Goal: Task Accomplishment & Management: Use online tool/utility

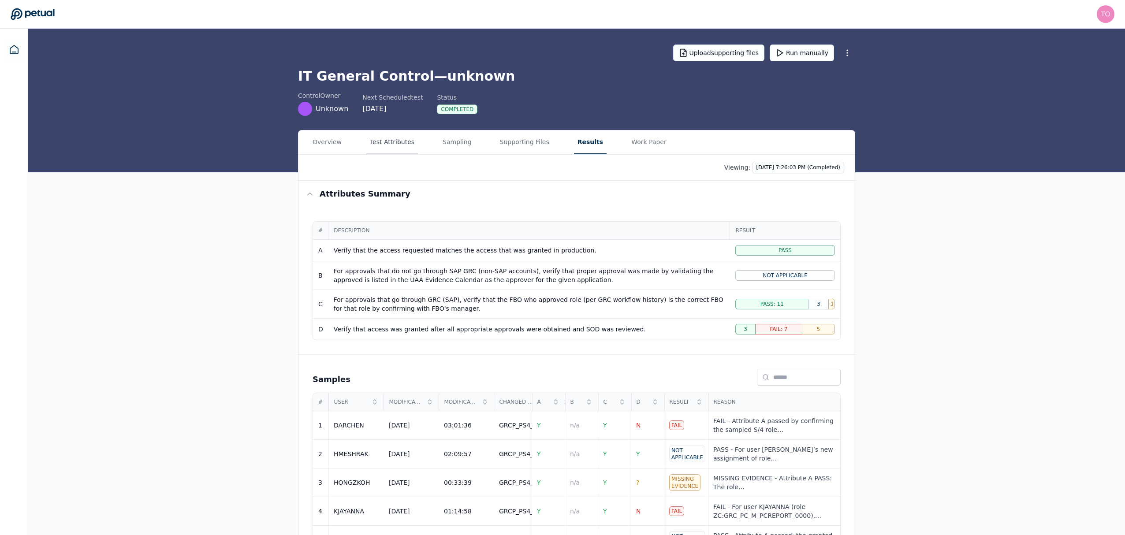
click at [383, 145] on button "Test Attributes" at bounding box center [392, 143] width 52 height 24
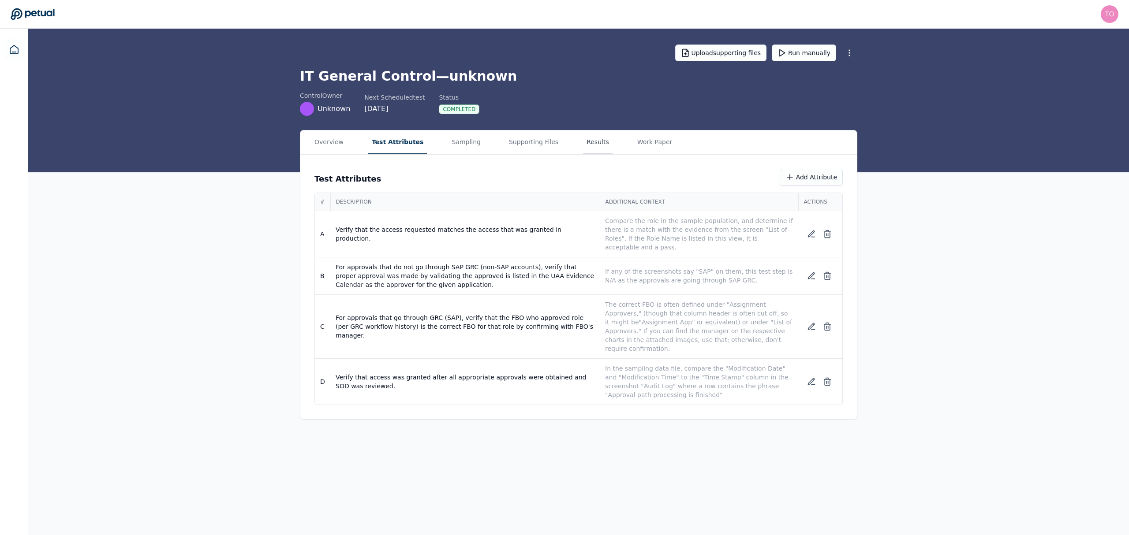
click at [583, 141] on button "Results" at bounding box center [598, 143] width 30 height 24
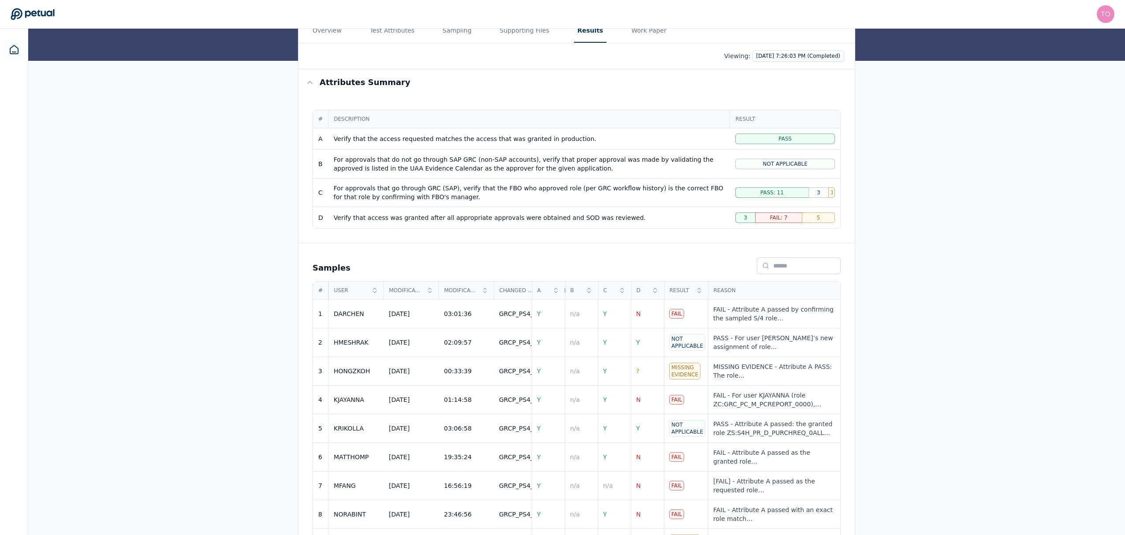
scroll to position [93, 0]
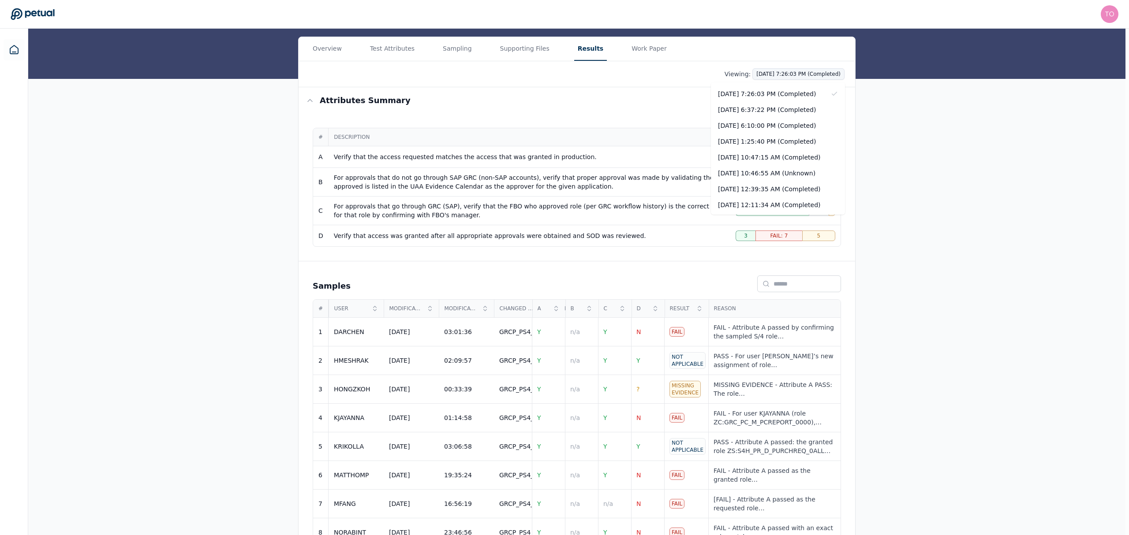
click at [808, 78] on html "[PERSON_NAME][EMAIL_ADDRESS][PERSON_NAME][DOMAIN_NAME] [PERSON_NAME][DOMAIN_NAM…" at bounding box center [564, 335] width 1129 height 856
click at [951, 267] on html "[PERSON_NAME][EMAIL_ADDRESS][PERSON_NAME][DOMAIN_NAME] [PERSON_NAME][DOMAIN_NAM…" at bounding box center [562, 335] width 1125 height 856
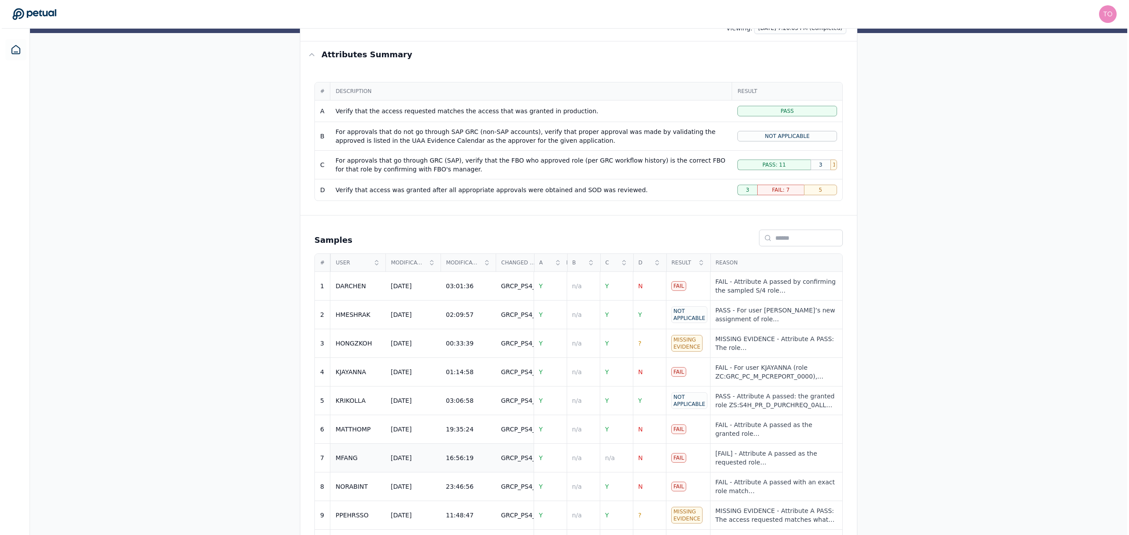
scroll to position [0, 0]
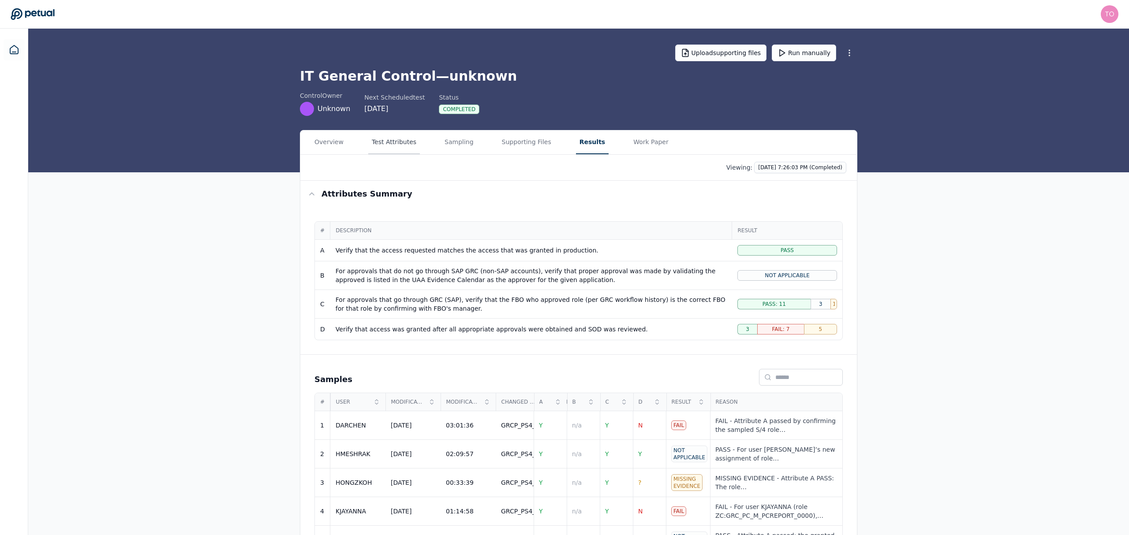
click at [383, 142] on button "Test Attributes" at bounding box center [394, 143] width 52 height 24
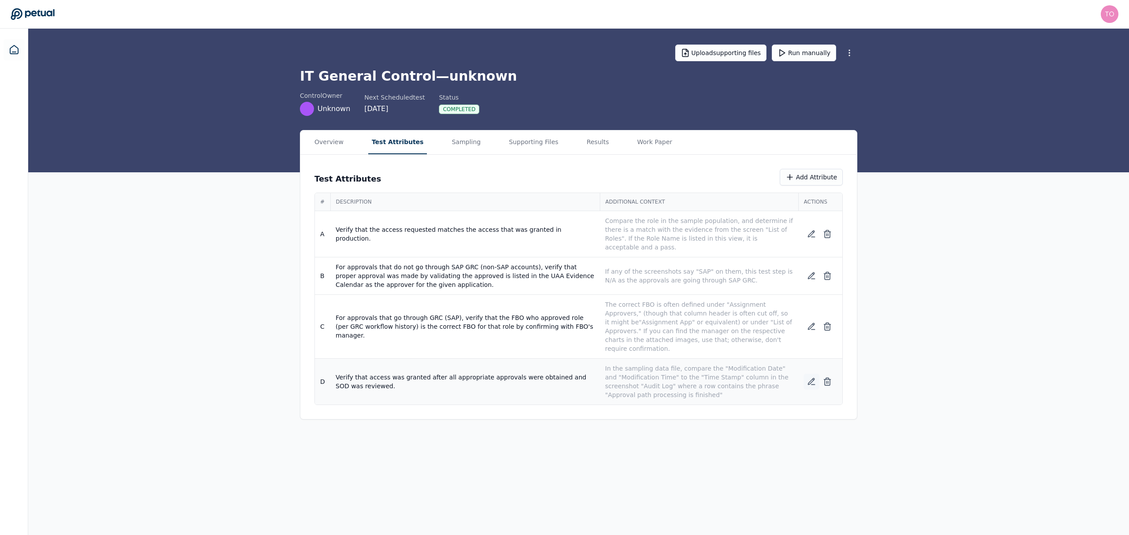
click at [811, 379] on icon at bounding box center [811, 382] width 6 height 6
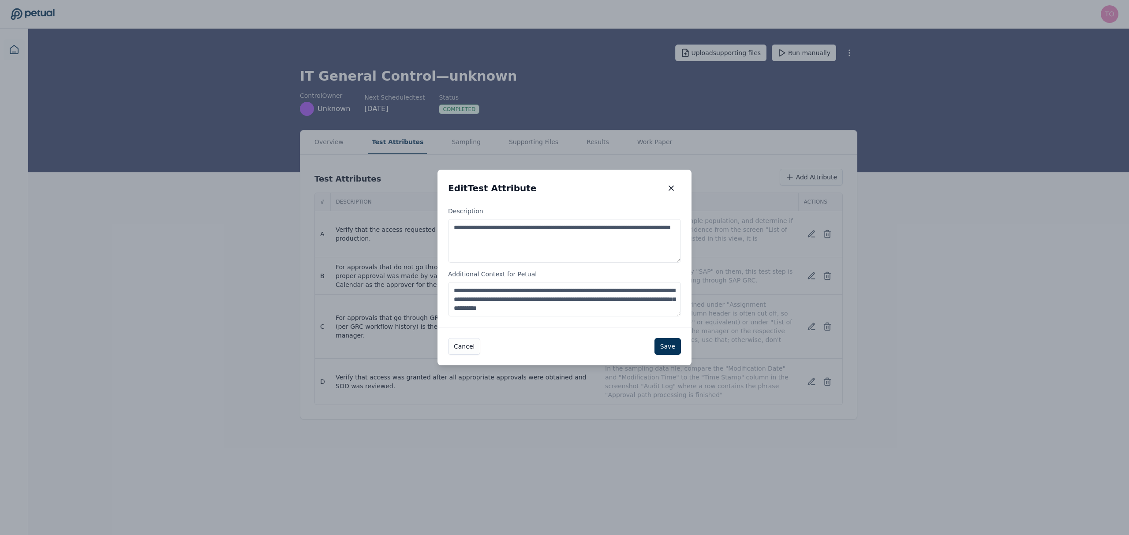
click at [634, 309] on textarea "**********" at bounding box center [564, 299] width 233 height 35
type textarea "**********"
click at [673, 344] on button "Save" at bounding box center [667, 346] width 26 height 17
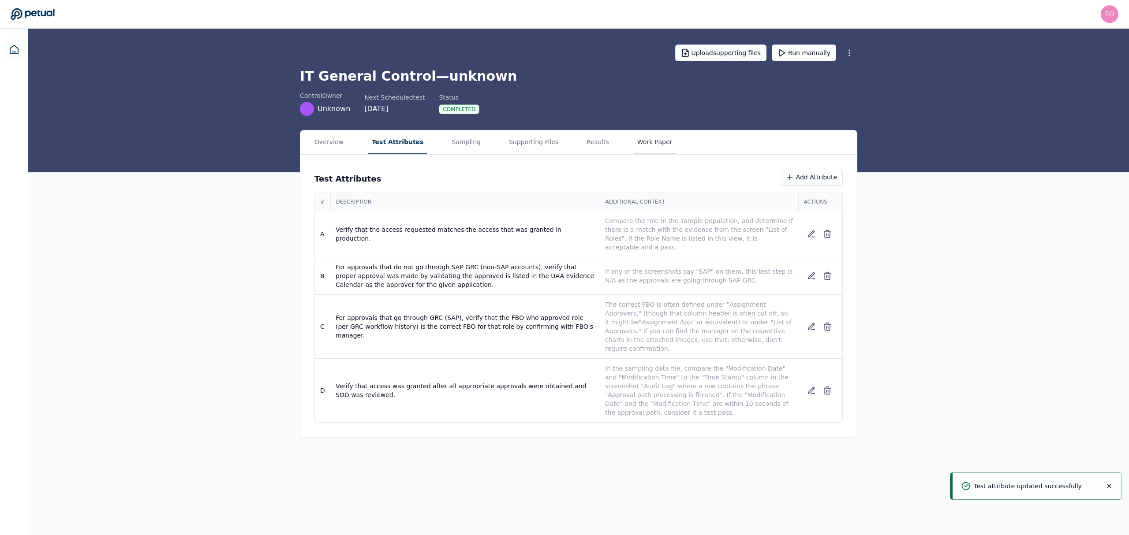
click at [634, 138] on button "Work Paper" at bounding box center [655, 143] width 42 height 24
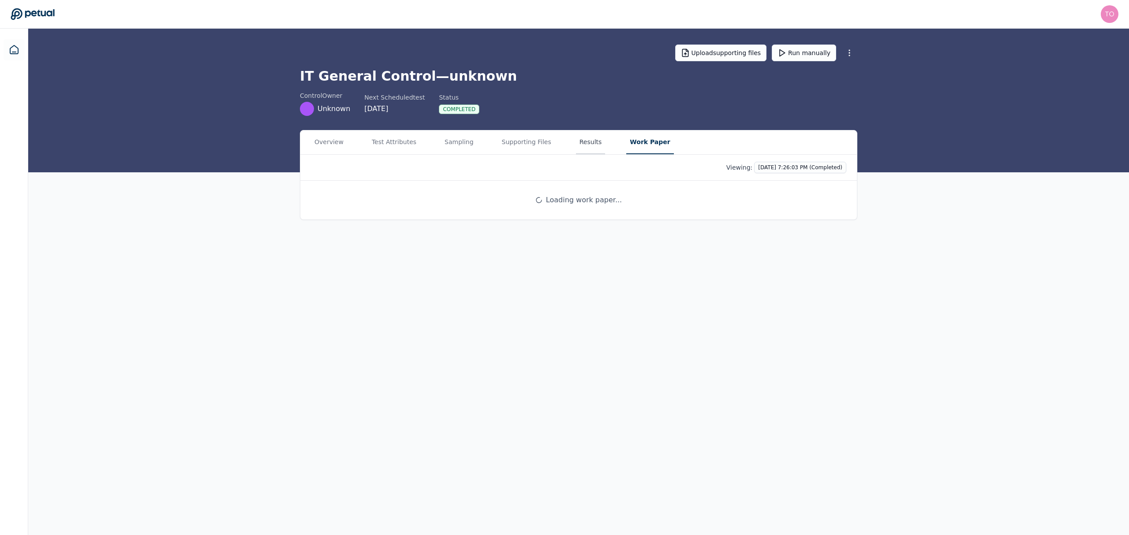
click at [584, 141] on button "Results" at bounding box center [591, 143] width 30 height 24
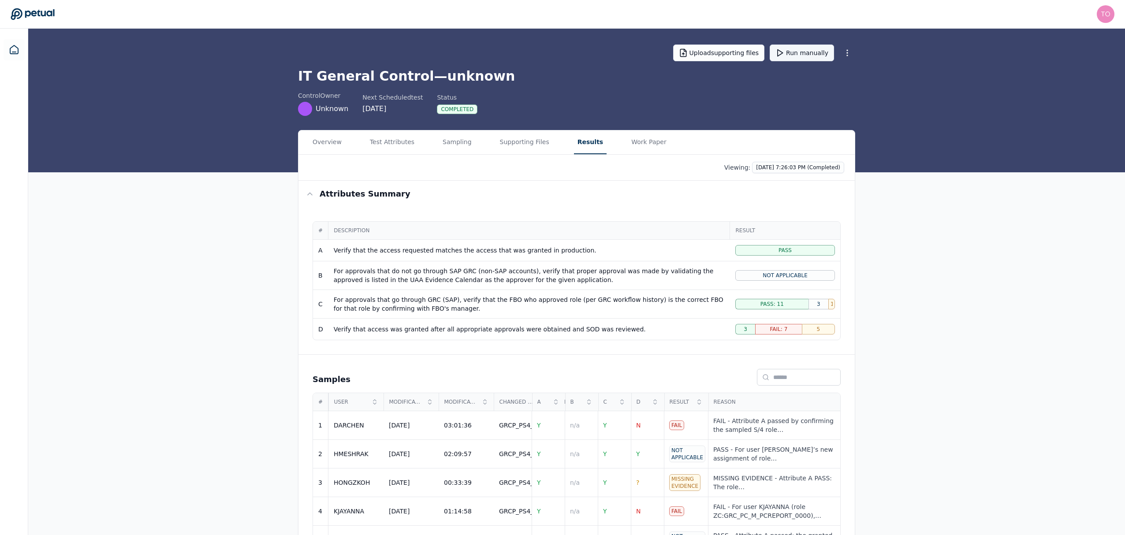
click at [810, 52] on button "Run manually" at bounding box center [802, 53] width 64 height 17
